Goal: Find specific page/section: Find specific page/section

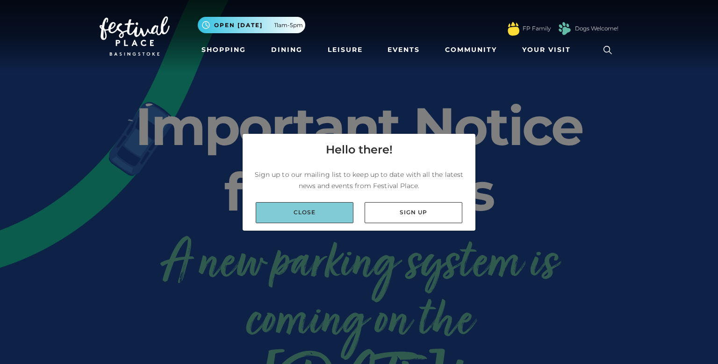
click at [333, 210] on link "Close" at bounding box center [305, 212] width 98 height 21
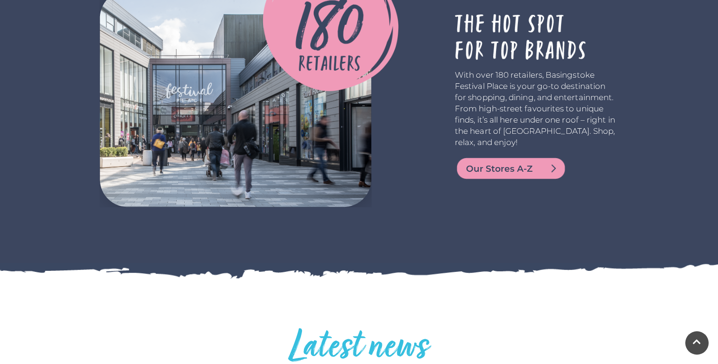
scroll to position [1689, 0]
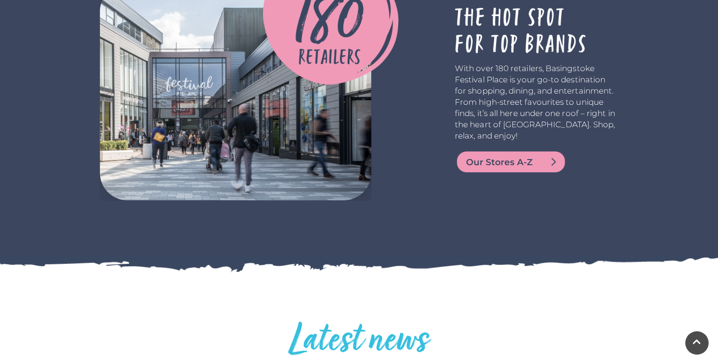
click at [546, 162] on span "Our Stores A-Z" at bounding box center [522, 162] width 112 height 13
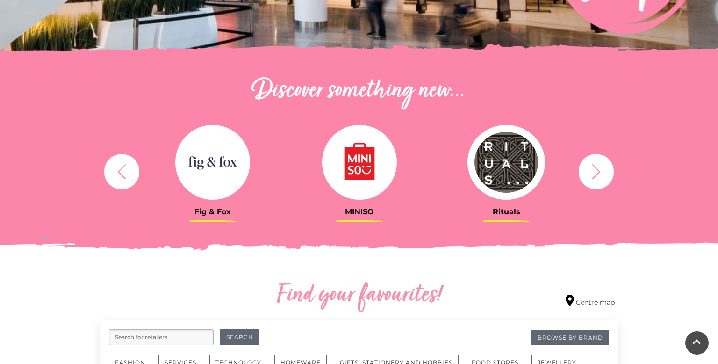
scroll to position [273, 0]
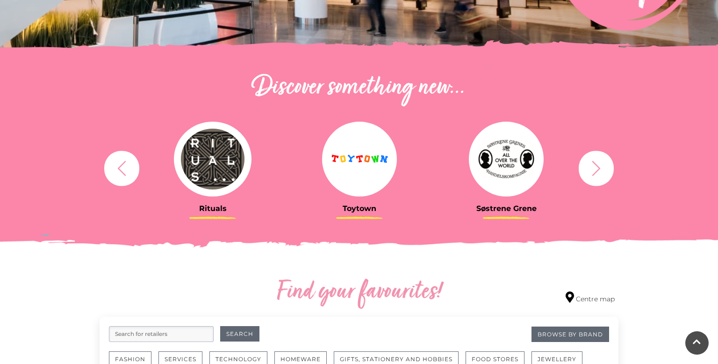
click at [602, 168] on icon "button" at bounding box center [596, 167] width 17 height 17
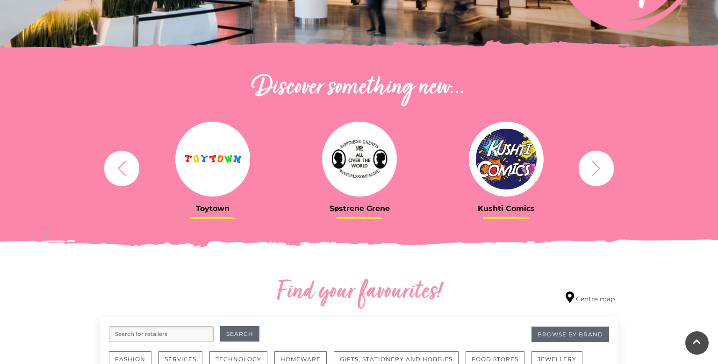
click at [610, 167] on button "button" at bounding box center [596, 168] width 35 height 35
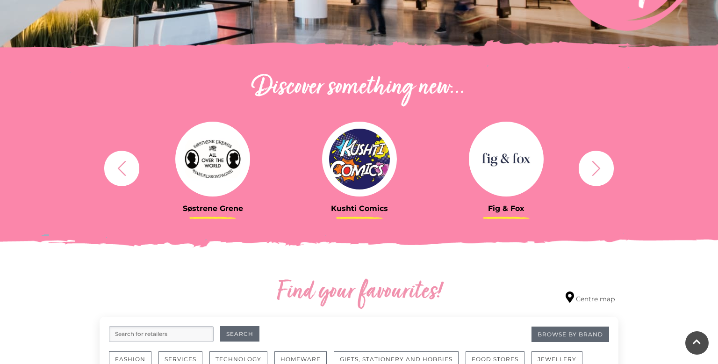
click at [608, 166] on button "button" at bounding box center [596, 168] width 35 height 35
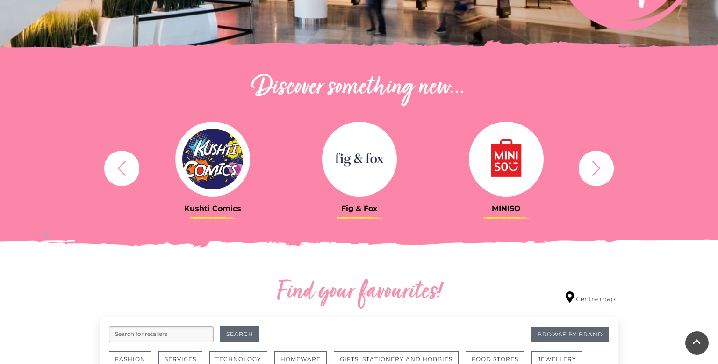
click at [609, 165] on button "button" at bounding box center [596, 168] width 35 height 35
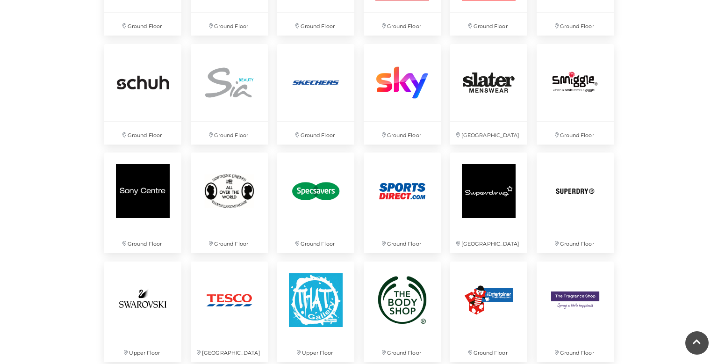
scroll to position [2072, 0]
